Goal: Information Seeking & Learning: Learn about a topic

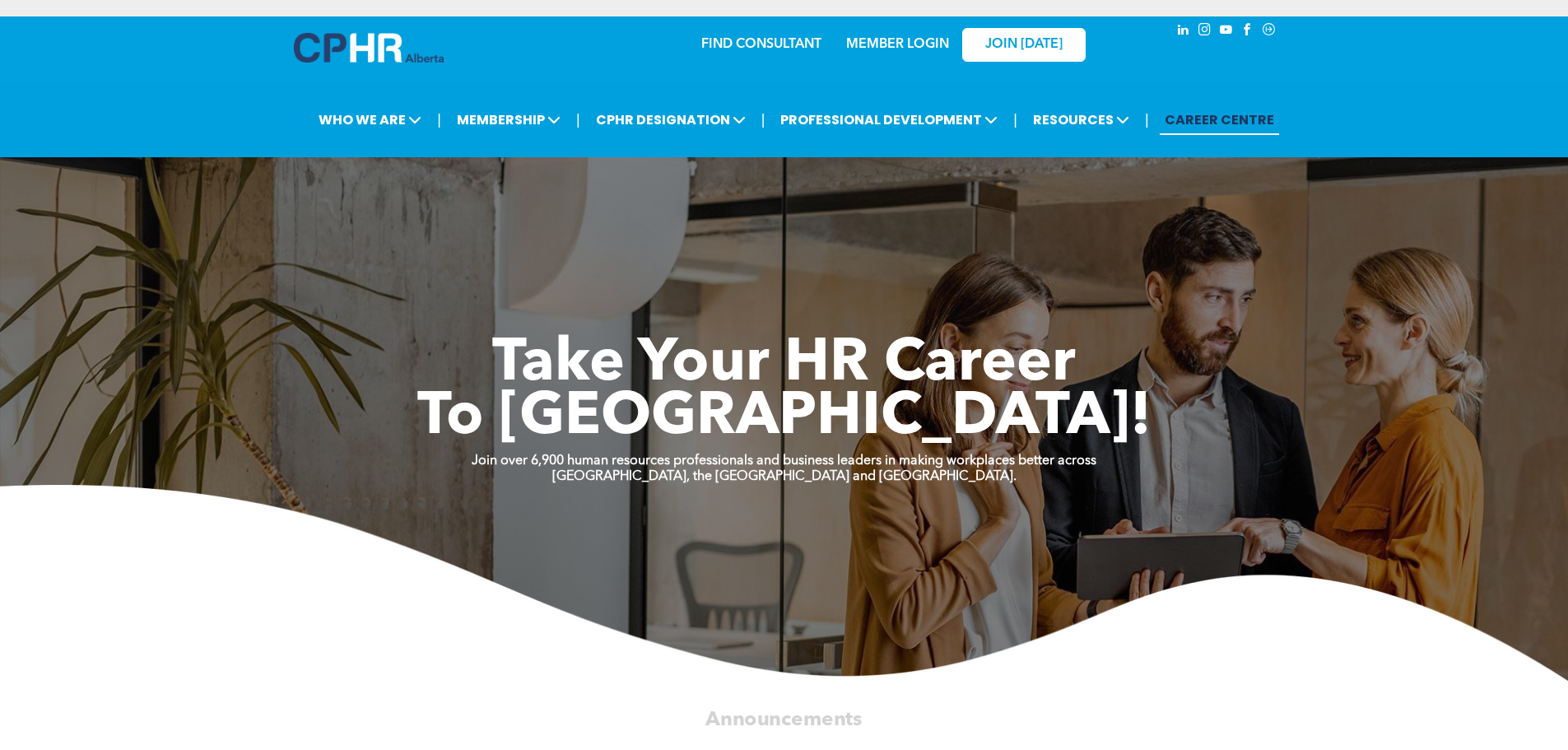
click at [898, 41] on link "MEMBER LOGIN" at bounding box center [897, 44] width 103 height 13
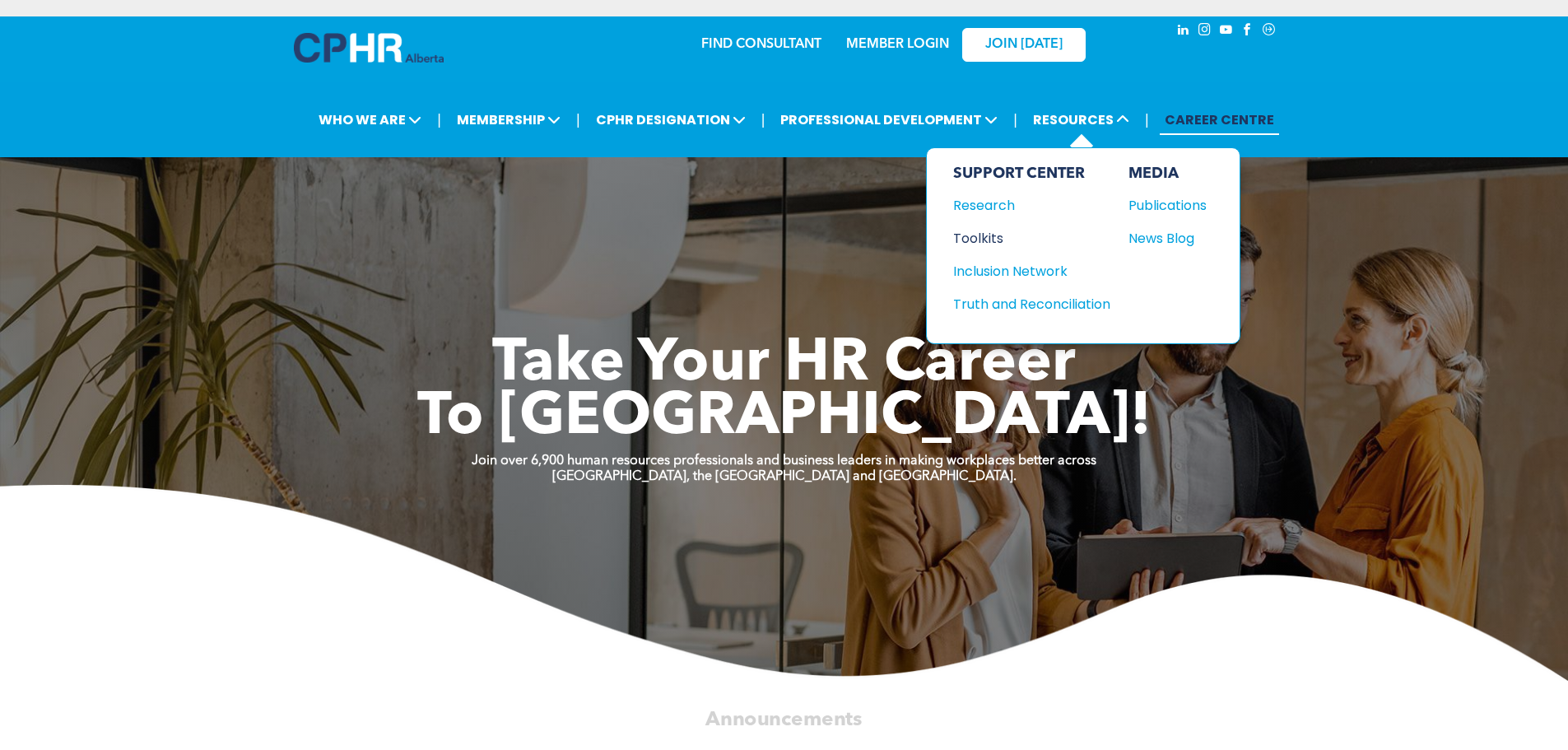
click at [987, 233] on div "Toolkits" at bounding box center [1024, 238] width 142 height 21
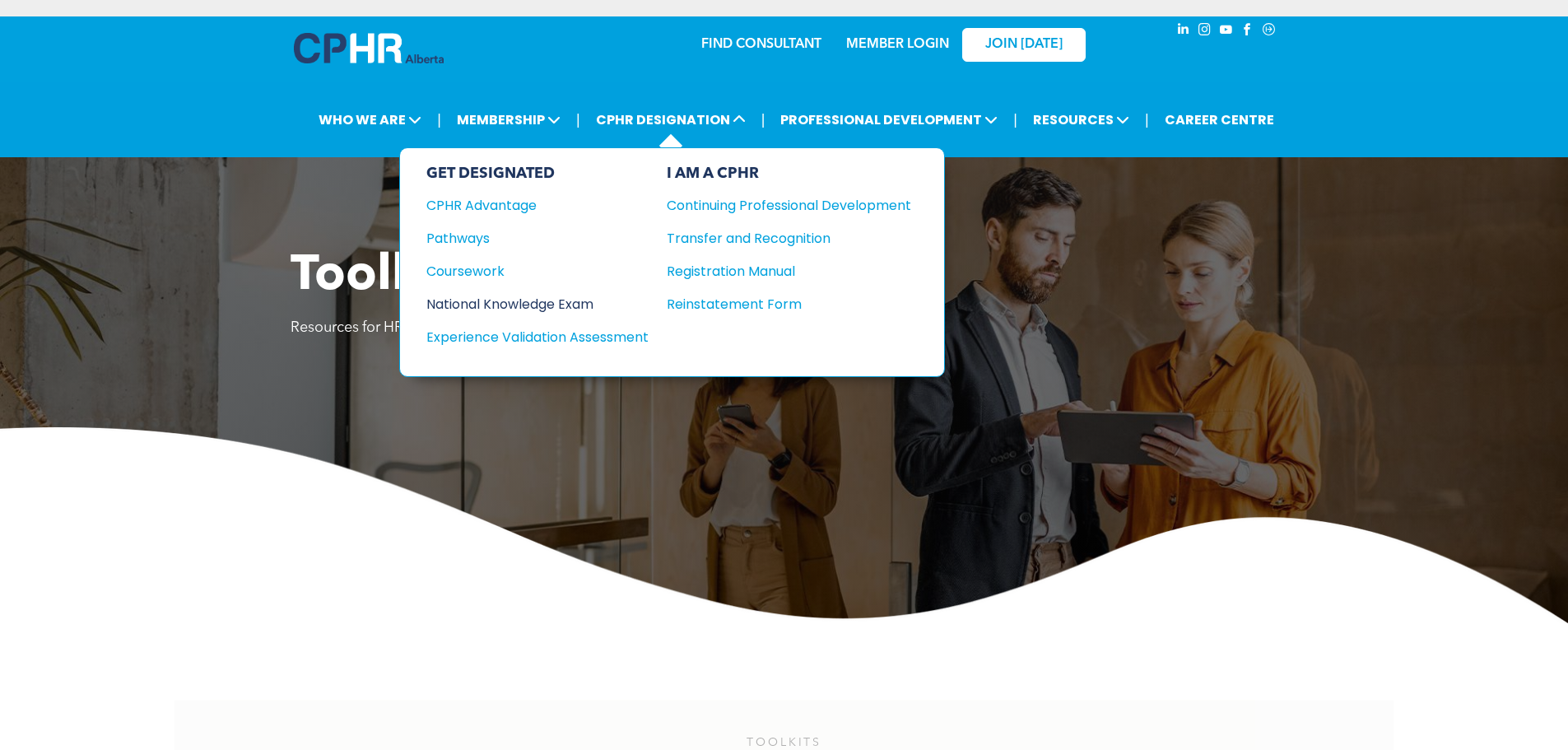
click at [496, 301] on div "National Knowledge Exam" at bounding box center [527, 304] width 200 height 21
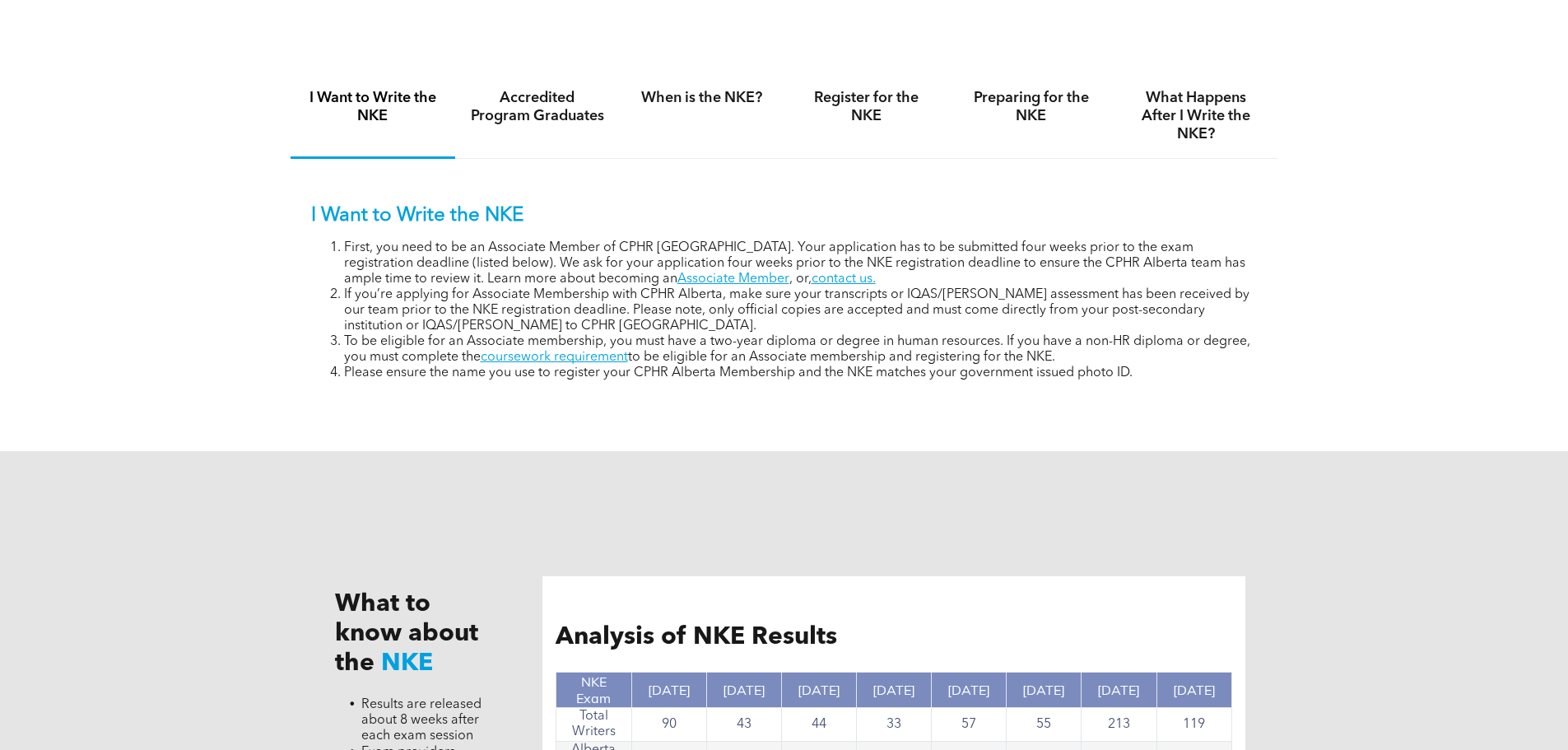
scroll to position [1135, 0]
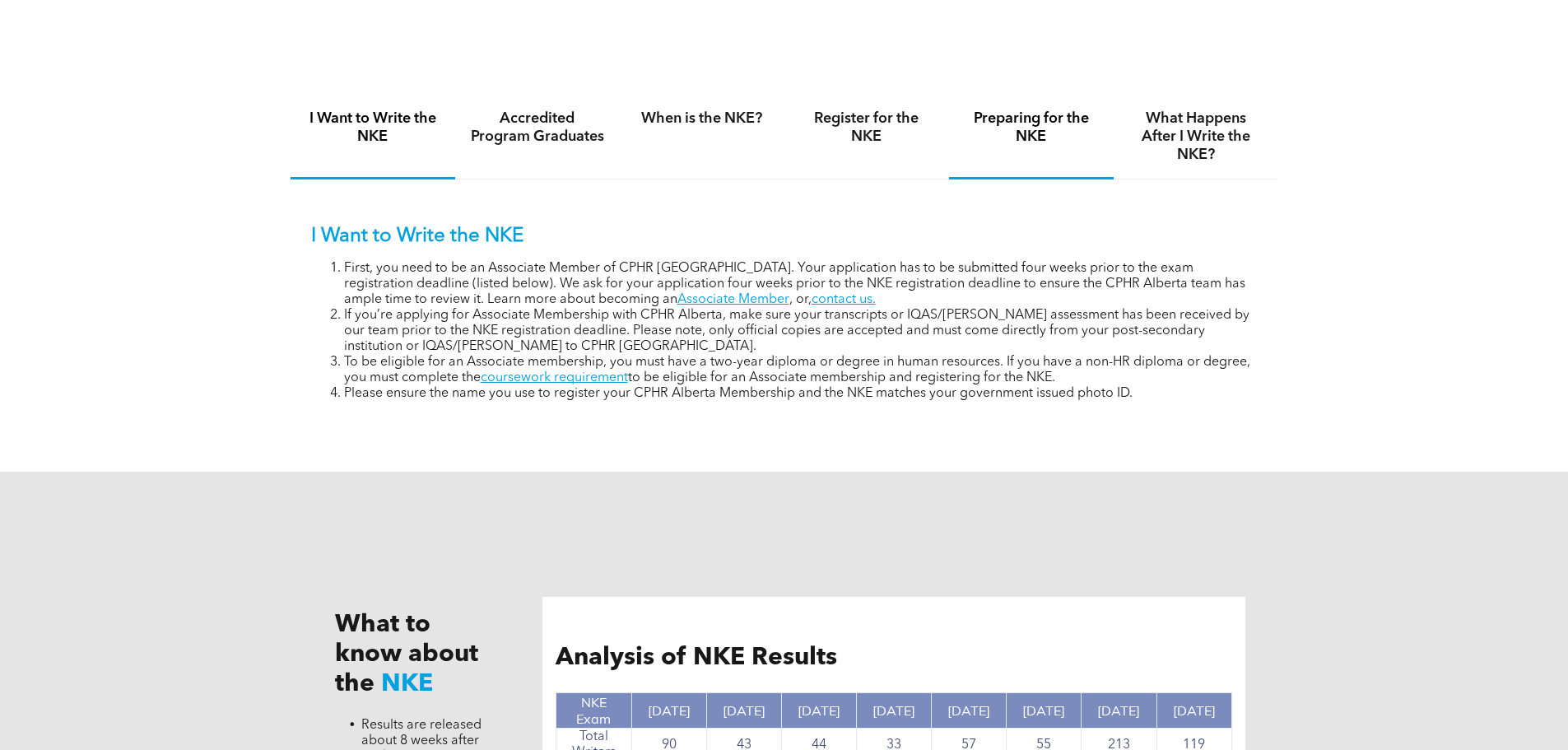
click at [1033, 135] on h4 "Preparing for the NKE" at bounding box center [1031, 128] width 135 height 37
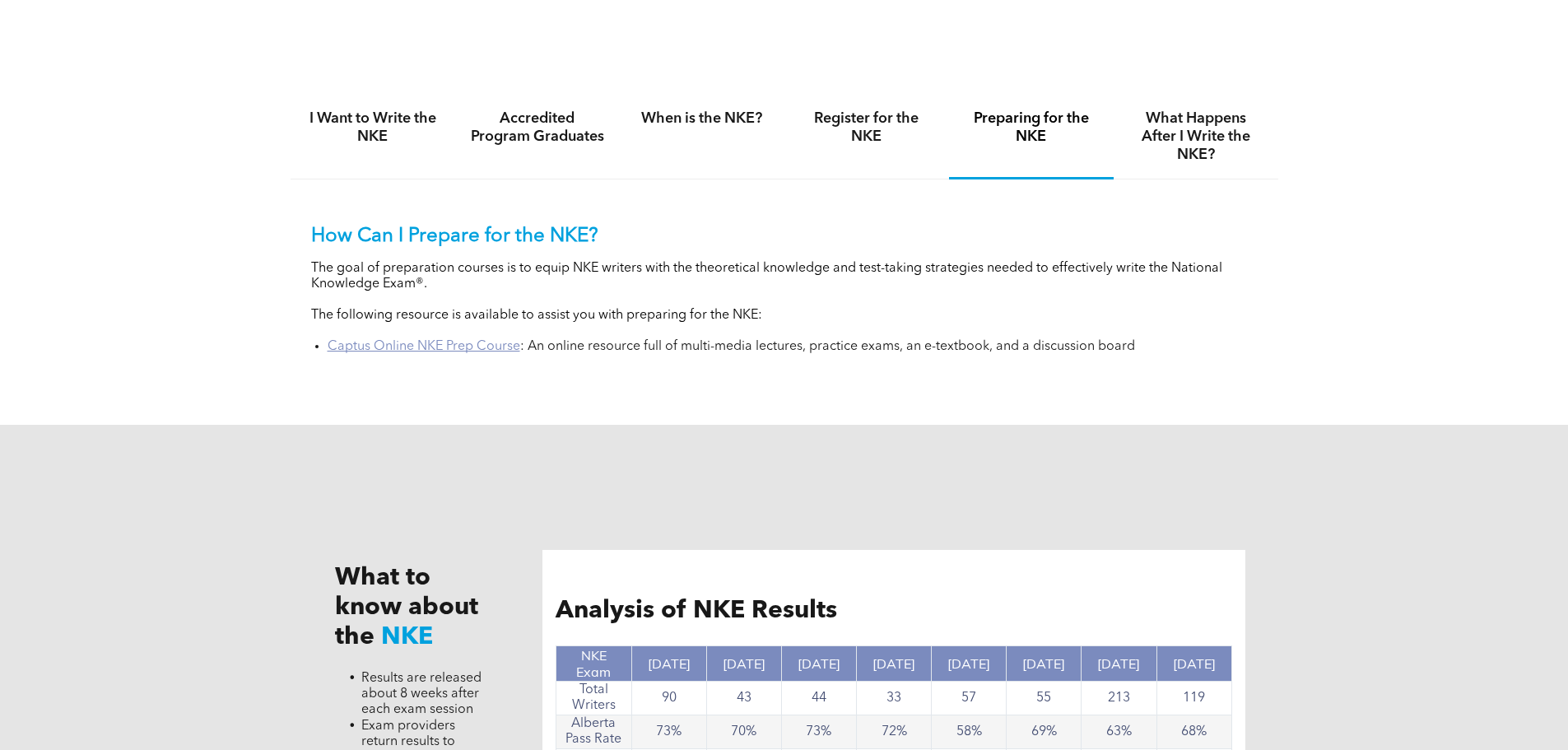
click at [421, 347] on link "Captus Online NKE Prep Course" at bounding box center [424, 346] width 193 height 13
